Goal: Communication & Community: Connect with others

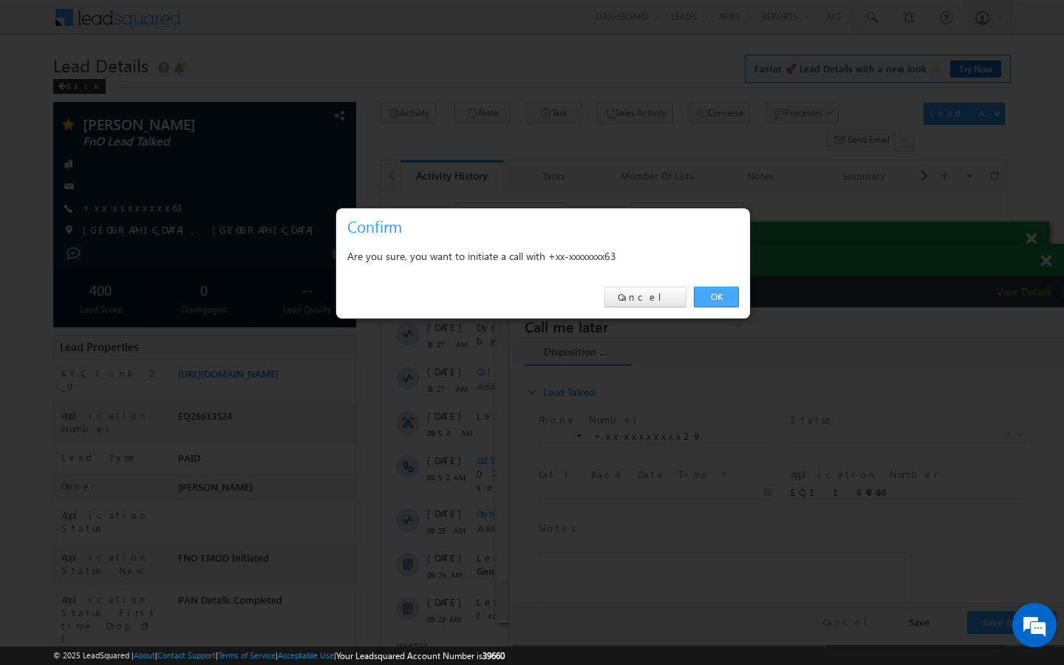
click at [720, 298] on link "OK" at bounding box center [716, 297] width 45 height 21
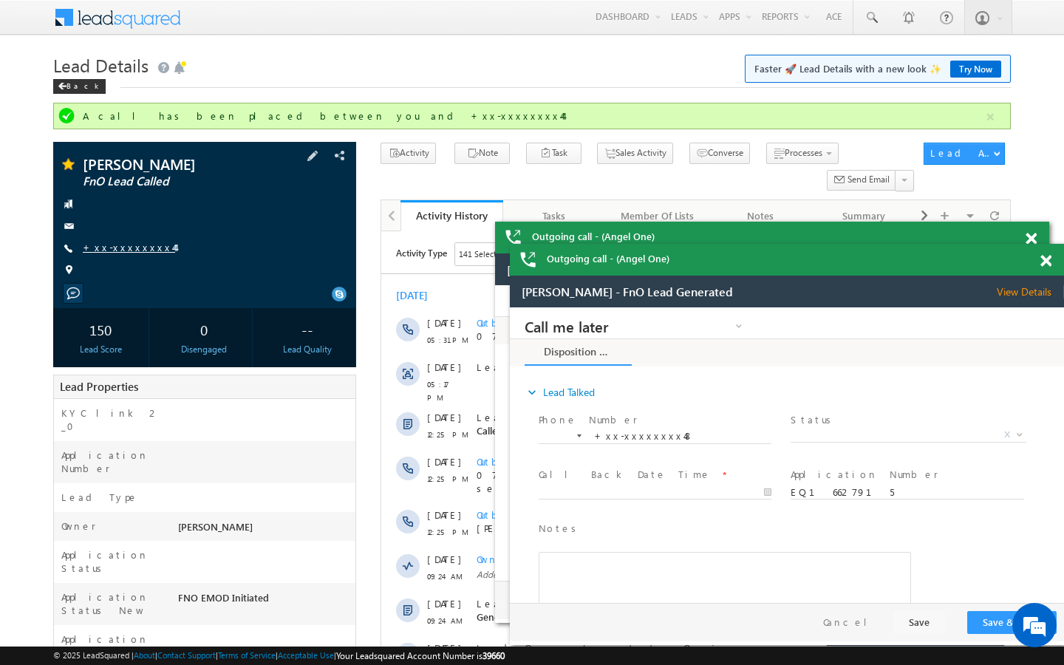
click at [115, 248] on link "+xx-xxxxxxxx44" at bounding box center [129, 247] width 92 height 13
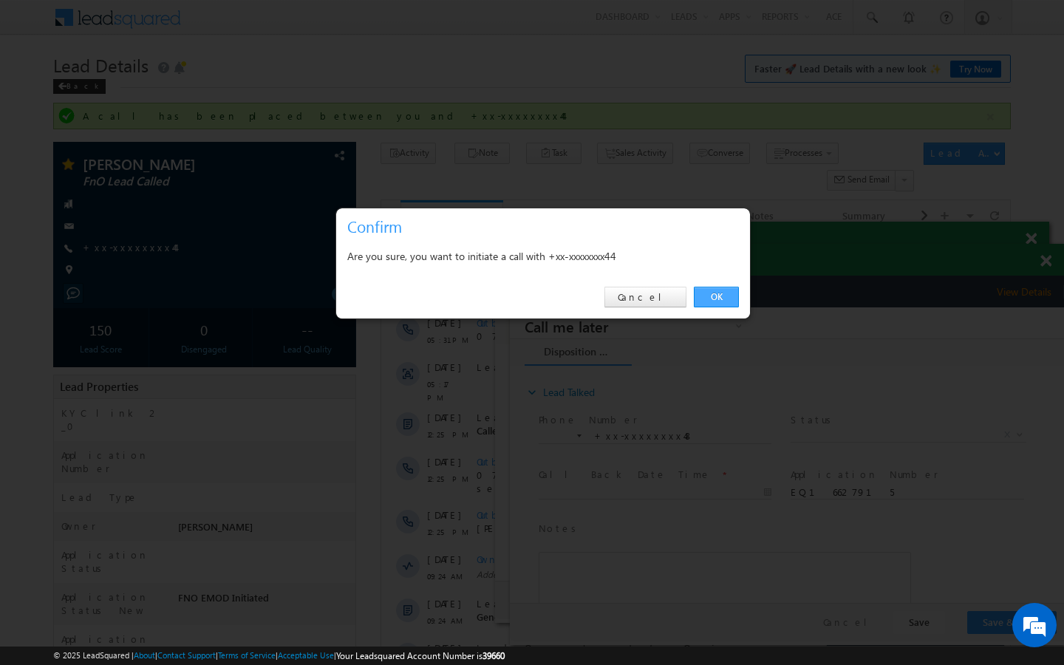
click at [725, 290] on link "OK" at bounding box center [716, 297] width 45 height 21
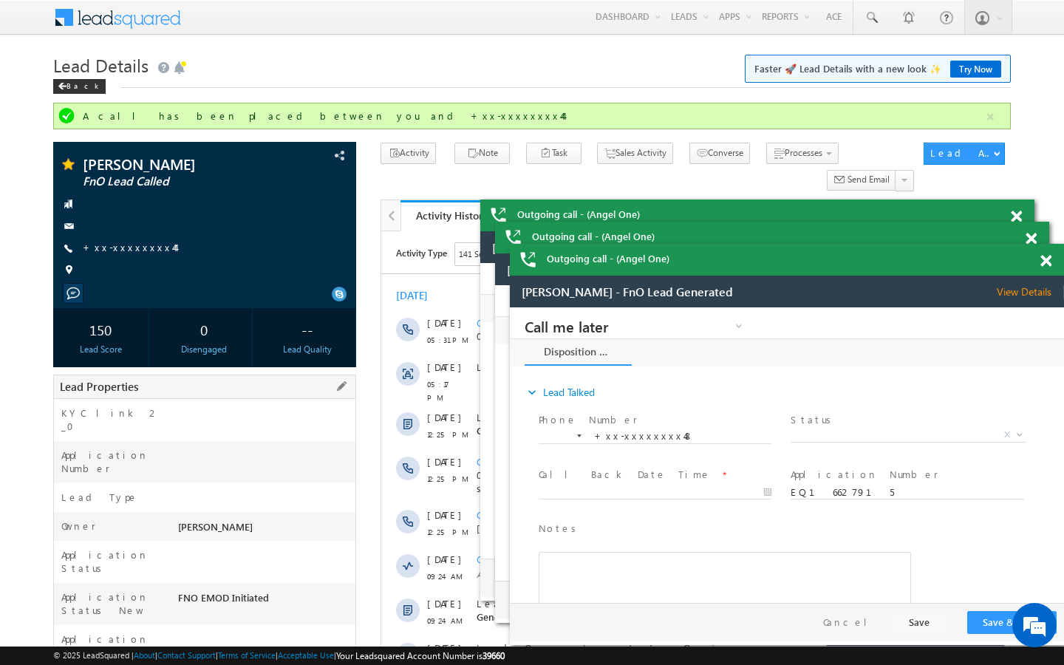
drag, startPoint x: 178, startPoint y: 629, endPoint x: 250, endPoint y: 629, distance: 71.7
copy div "AABL817329"
